Goal: Find specific page/section: Find specific page/section

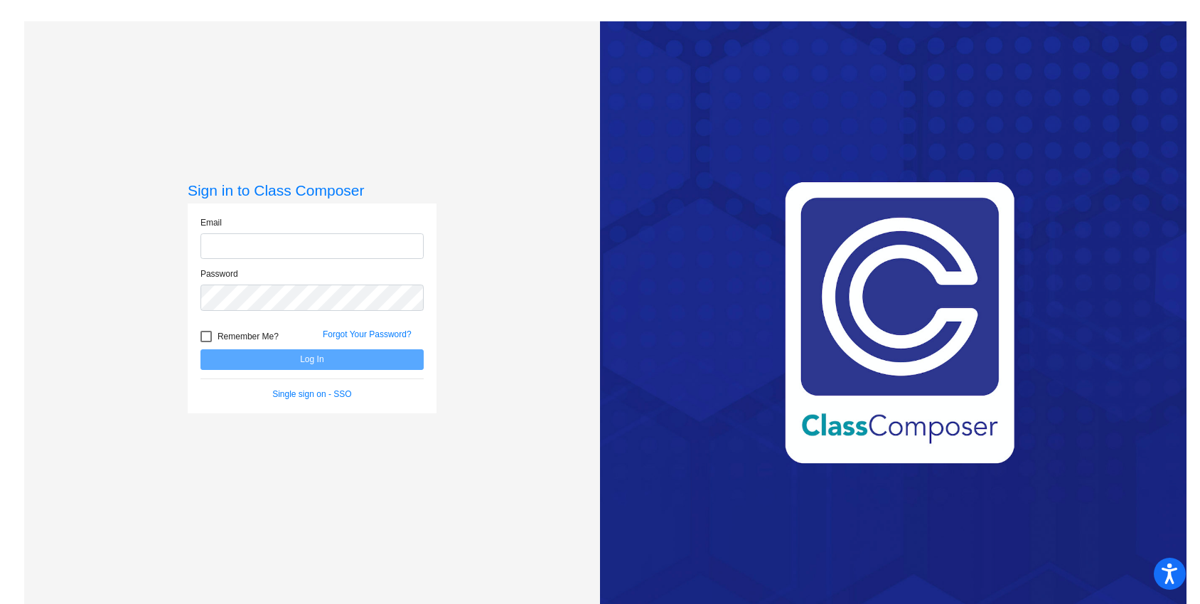
type input "[EMAIL_ADDRESS][DOMAIN_NAME]"
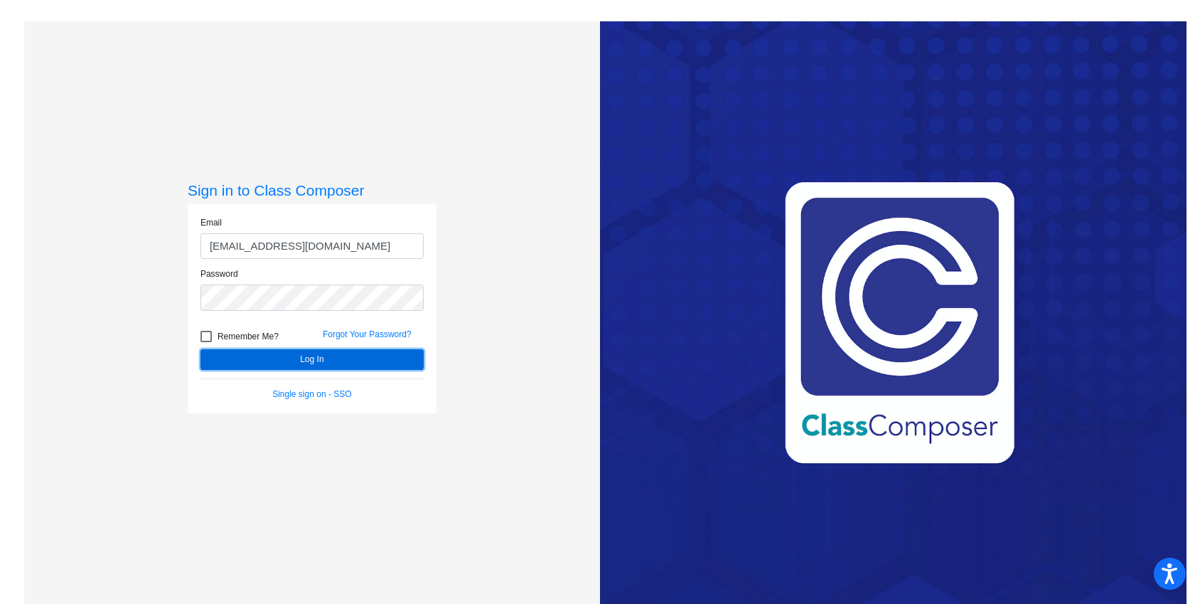
click at [310, 357] on button "Log In" at bounding box center [311, 359] width 223 height 21
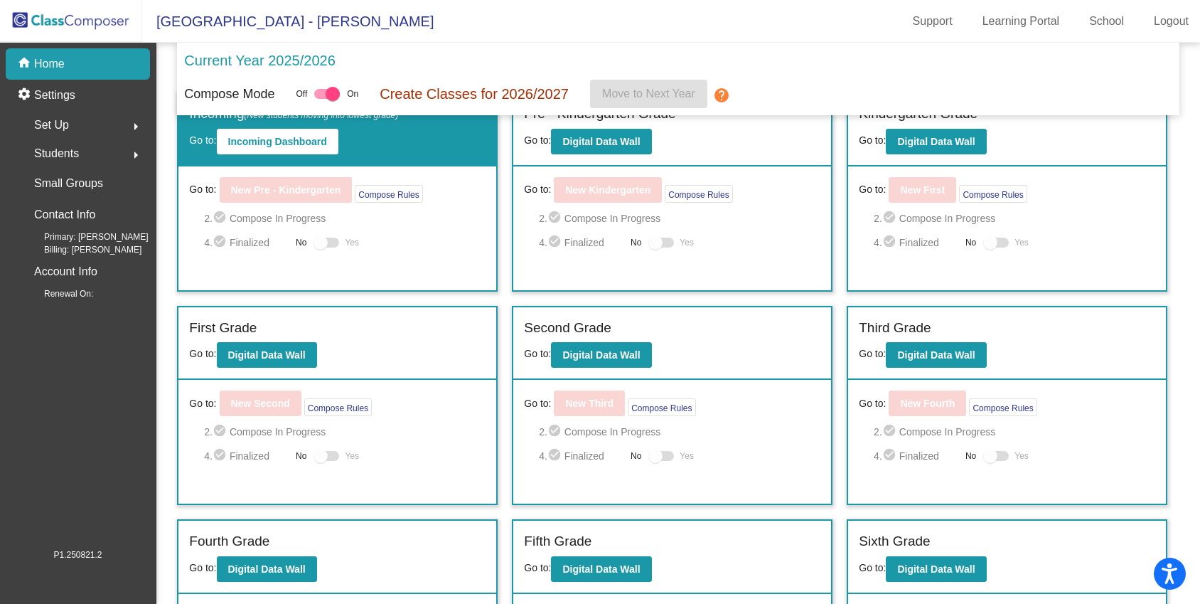
scroll to position [34, 0]
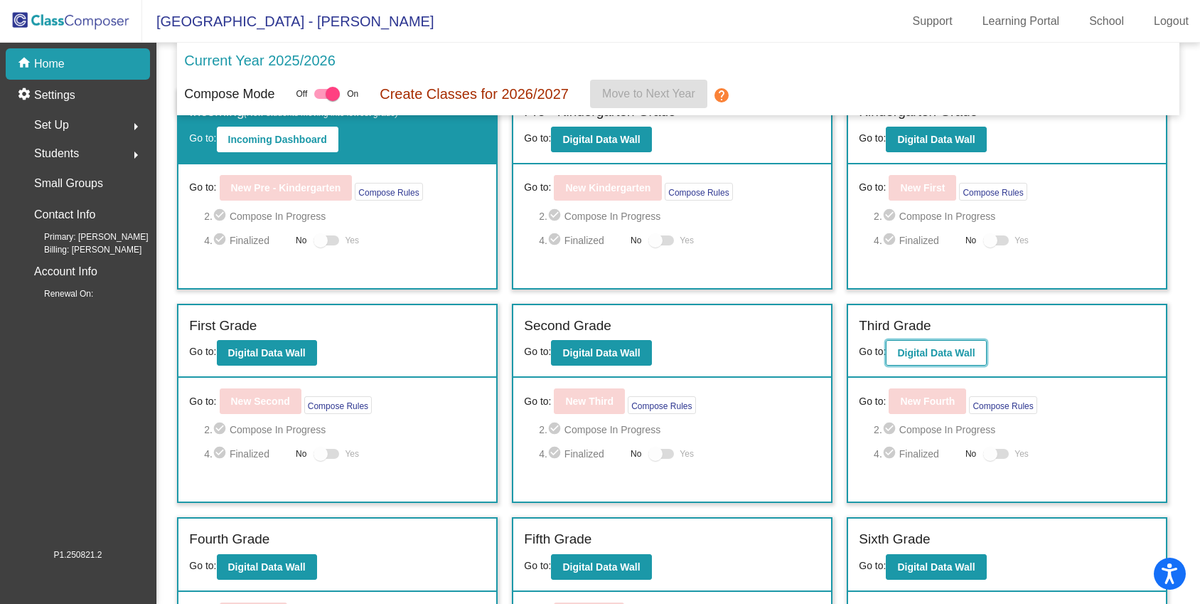
click at [922, 354] on b "Digital Data Wall" at bounding box center [935, 352] width 77 height 11
